Goal: Information Seeking & Learning: Compare options

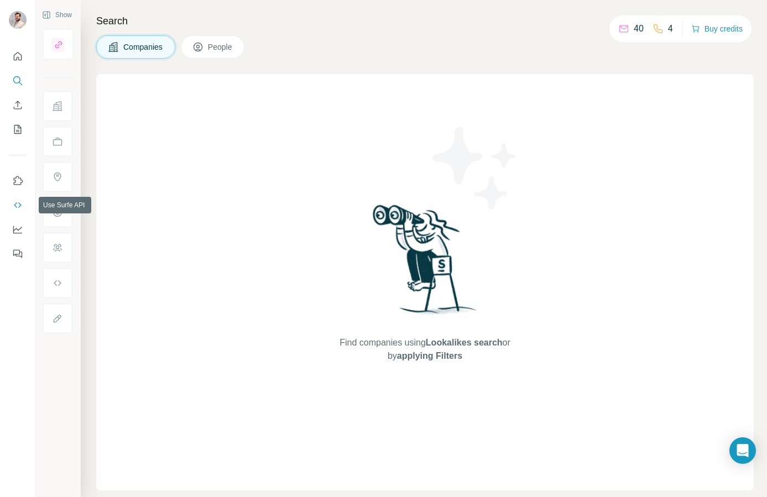
click at [18, 199] on button "Use Surfe API" at bounding box center [18, 205] width 18 height 20
click at [18, 176] on icon "Use Surfe on LinkedIn" at bounding box center [17, 180] width 11 height 11
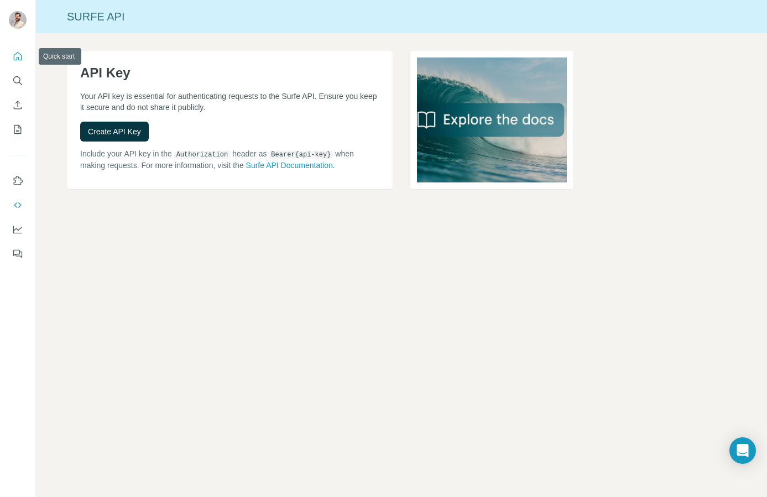
click at [14, 58] on icon "Quick start" at bounding box center [18, 56] width 8 height 8
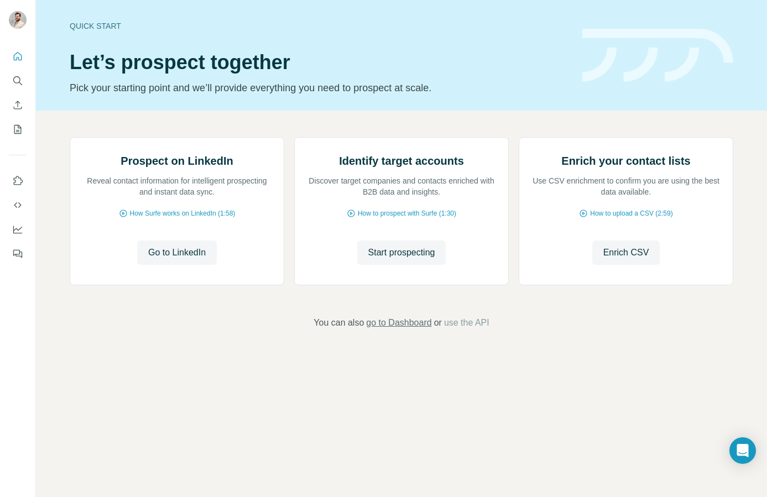
click at [412, 330] on span "go to Dashboard" at bounding box center [398, 323] width 65 height 13
click at [12, 56] on button "Quick start" at bounding box center [18, 56] width 18 height 20
click at [18, 78] on icon "Search" at bounding box center [17, 80] width 11 height 11
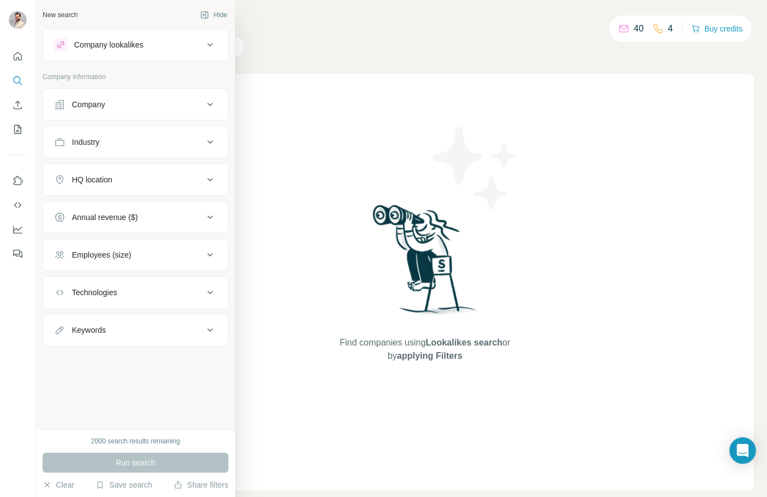
click at [141, 39] on div "Company lookalikes" at bounding box center [108, 44] width 69 height 11
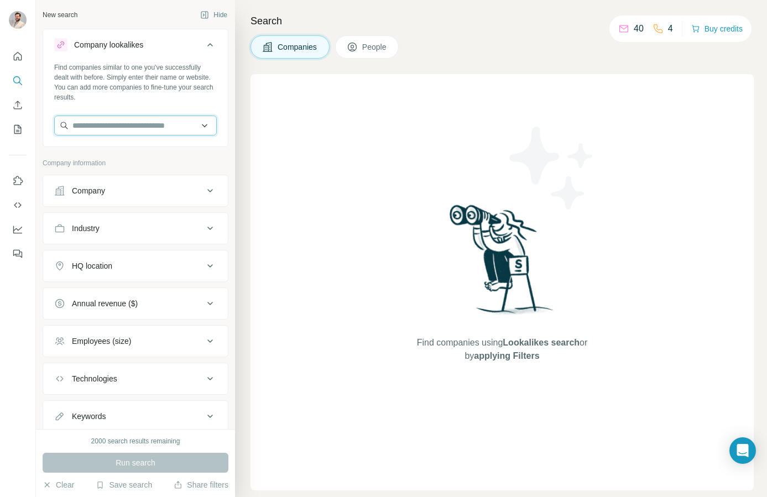
click at [161, 131] on input "text" at bounding box center [135, 126] width 163 height 20
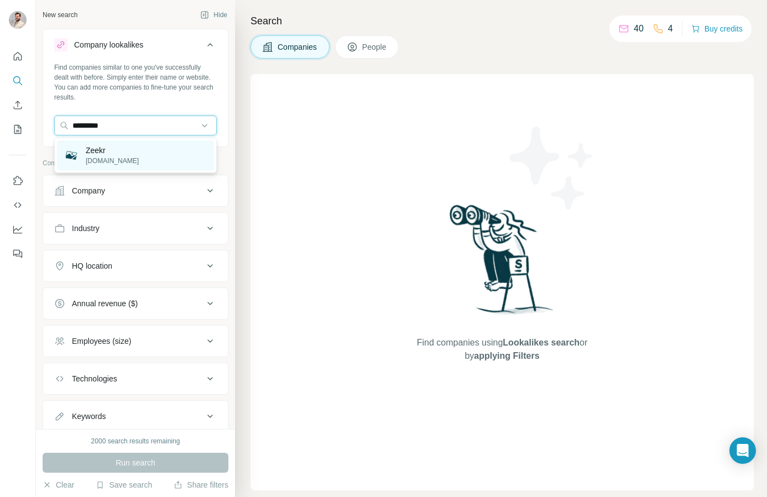
type input "*********"
click at [194, 155] on div "Zeekr [DOMAIN_NAME]" at bounding box center [135, 156] width 157 height 30
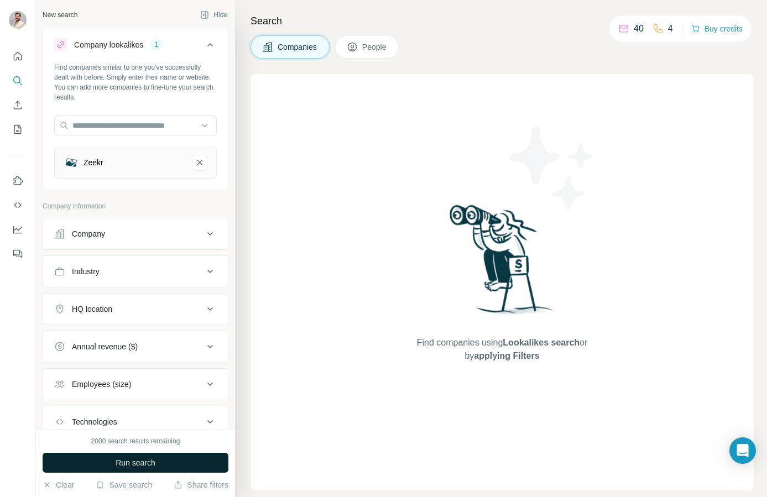
click at [110, 459] on button "Run search" at bounding box center [136, 463] width 186 height 20
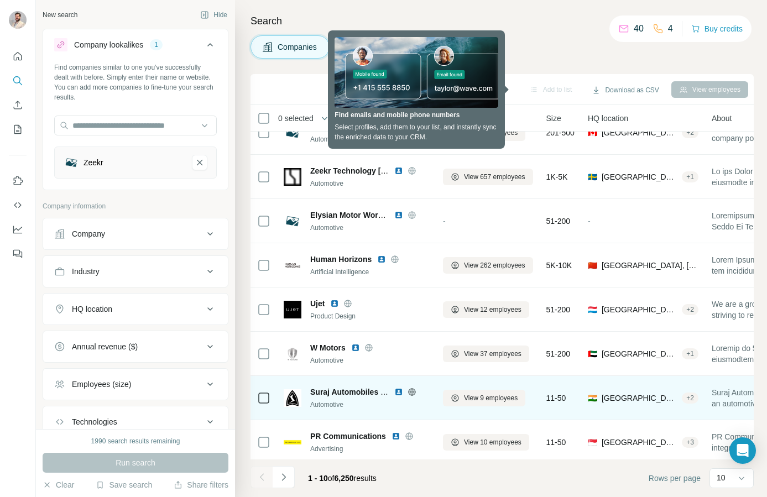
scroll to position [115, 0]
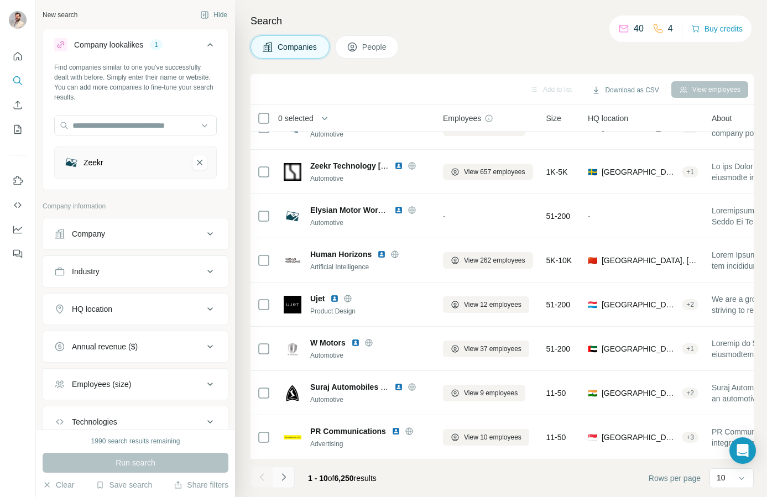
click at [282, 478] on icon "Navigate to next page" at bounding box center [283, 477] width 11 height 11
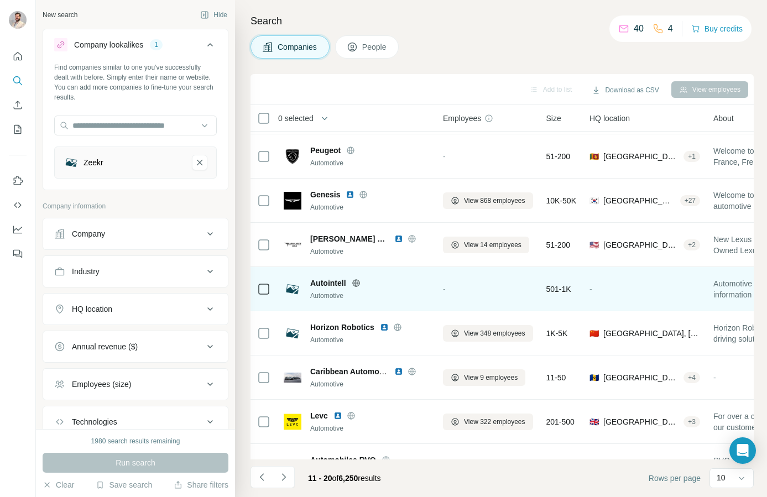
scroll to position [0, 0]
